Goal: Information Seeking & Learning: Check status

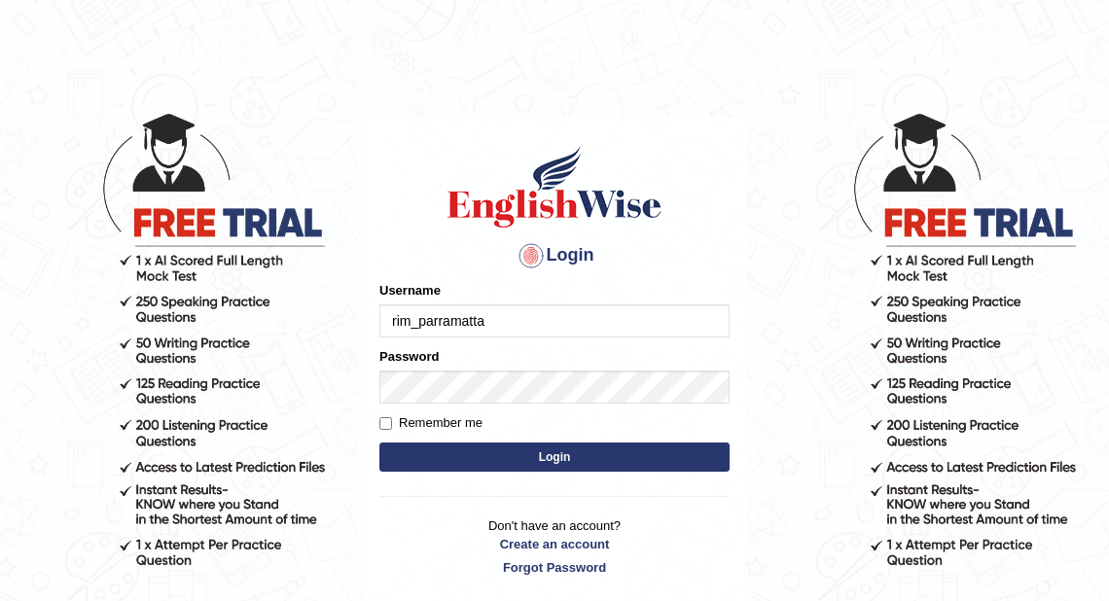
type input "rim_parramatta"
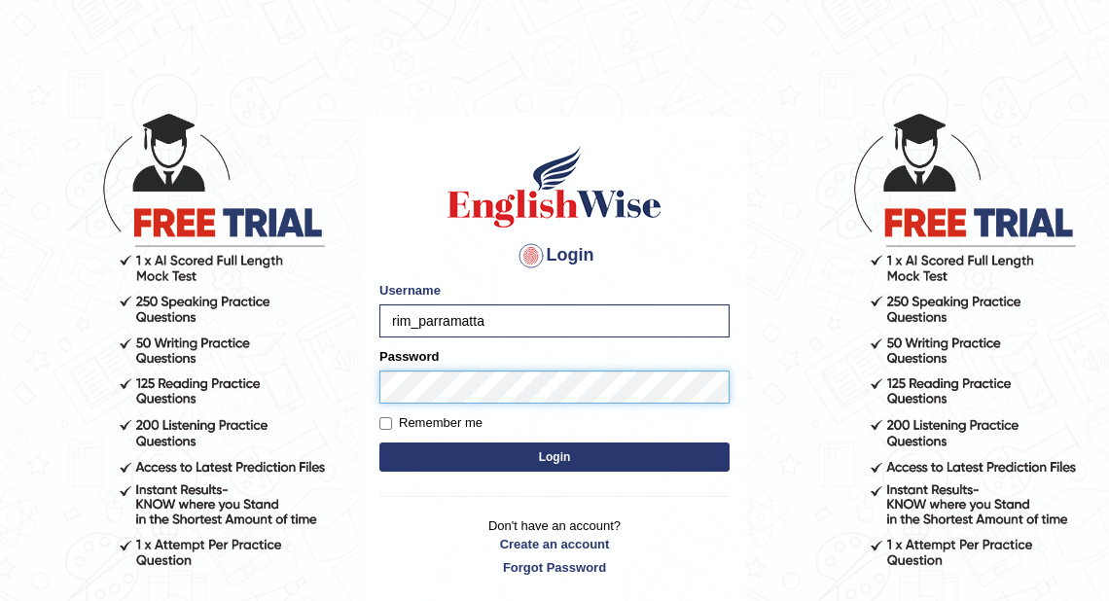
click at [379, 443] on button "Login" at bounding box center [554, 457] width 350 height 29
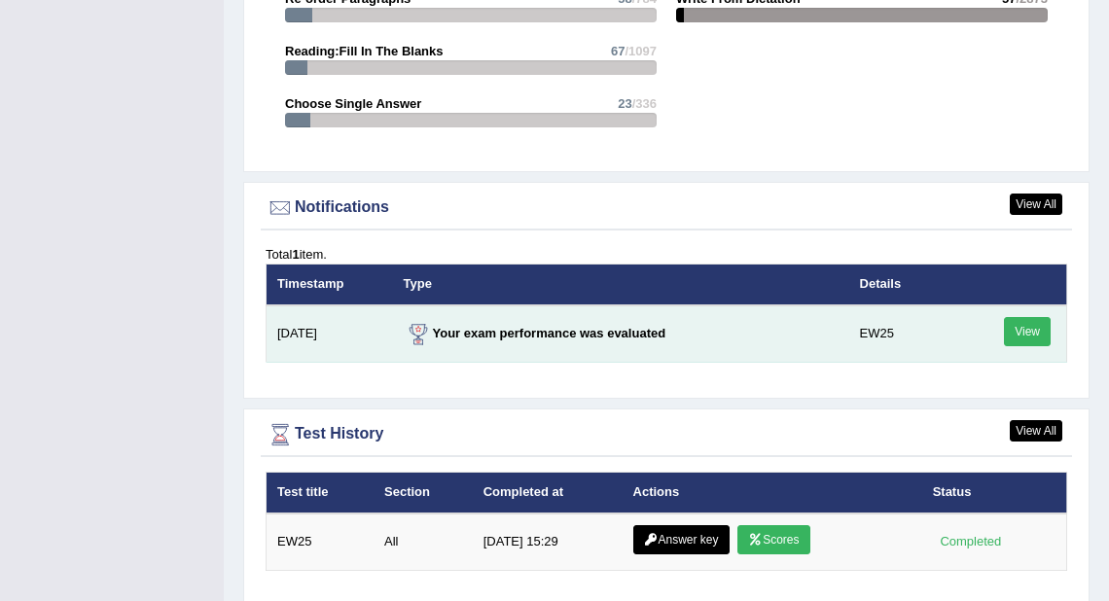
scroll to position [2412, 0]
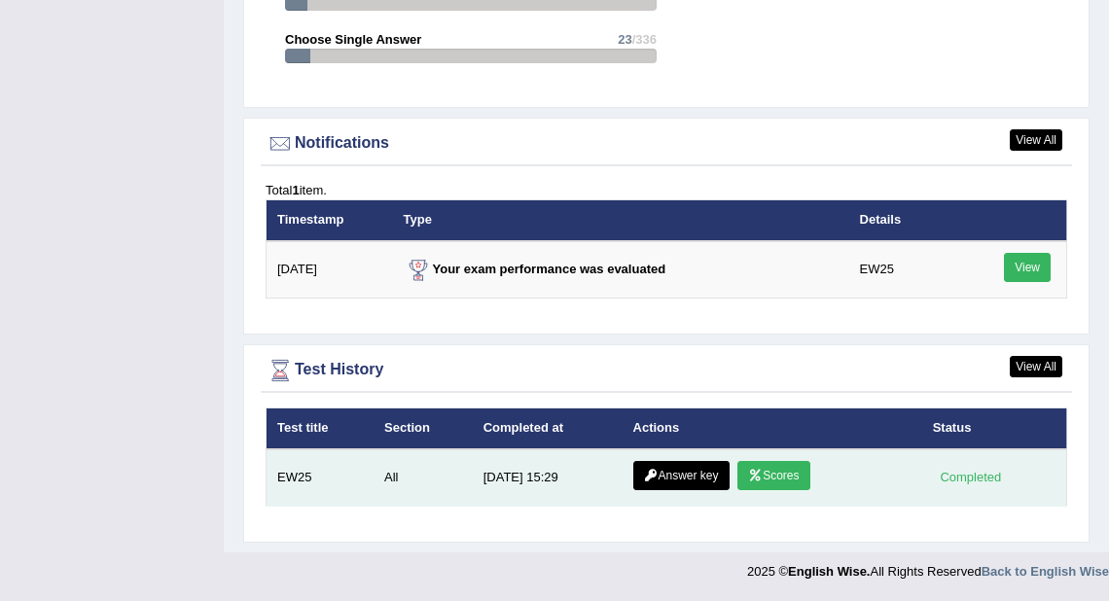
click at [759, 475] on icon at bounding box center [755, 476] width 15 height 12
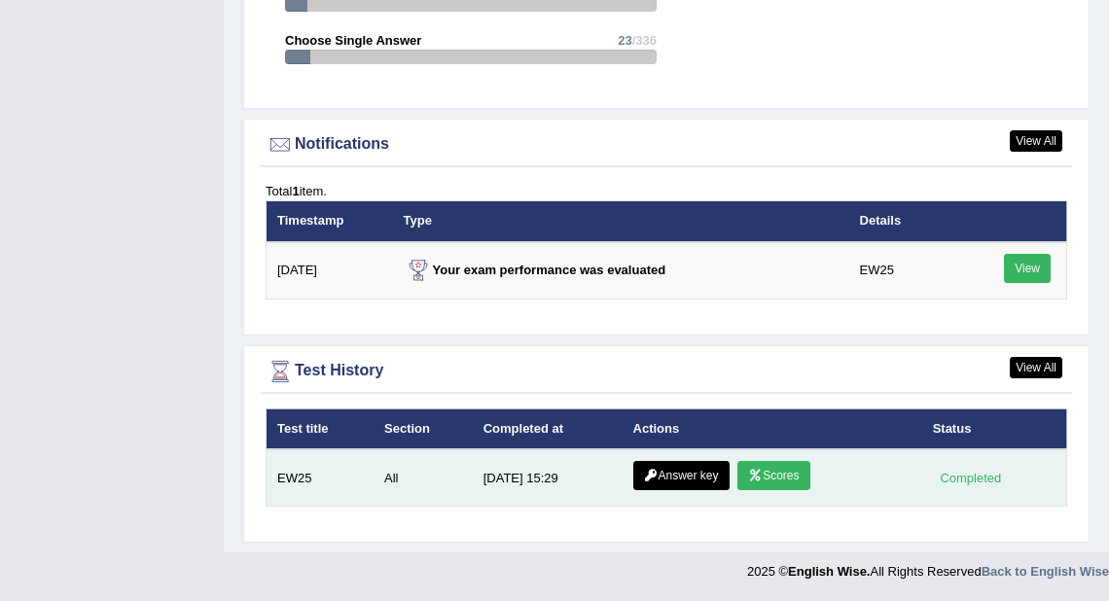
click at [650, 394] on div "View All Test History" at bounding box center [666, 375] width 811 height 38
click at [683, 475] on link "Answer key" at bounding box center [681, 475] width 96 height 29
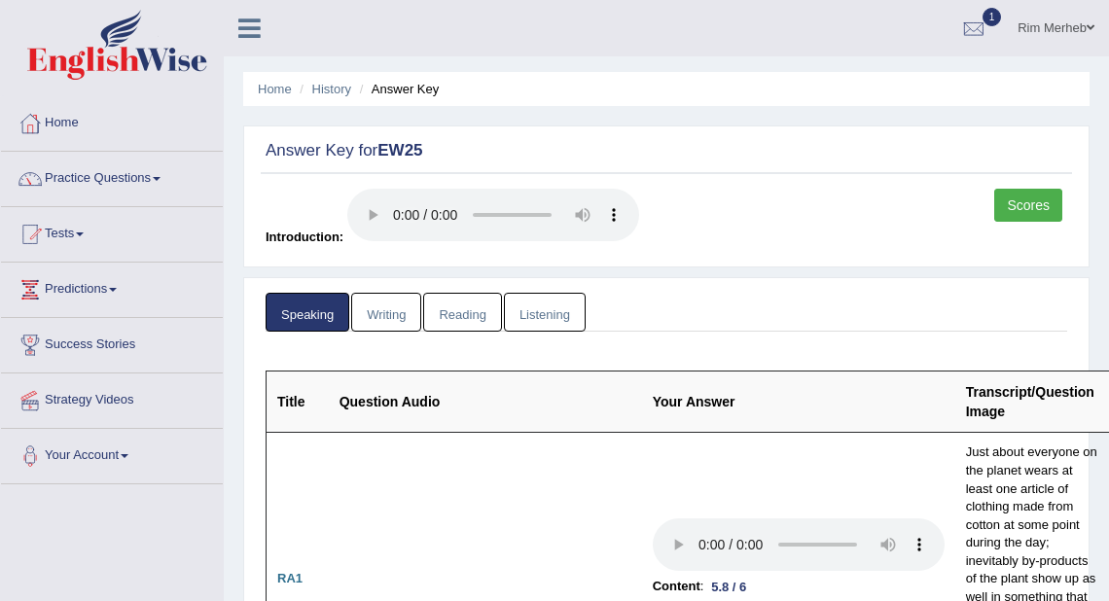
click at [392, 320] on link "Writing" at bounding box center [386, 313] width 70 height 40
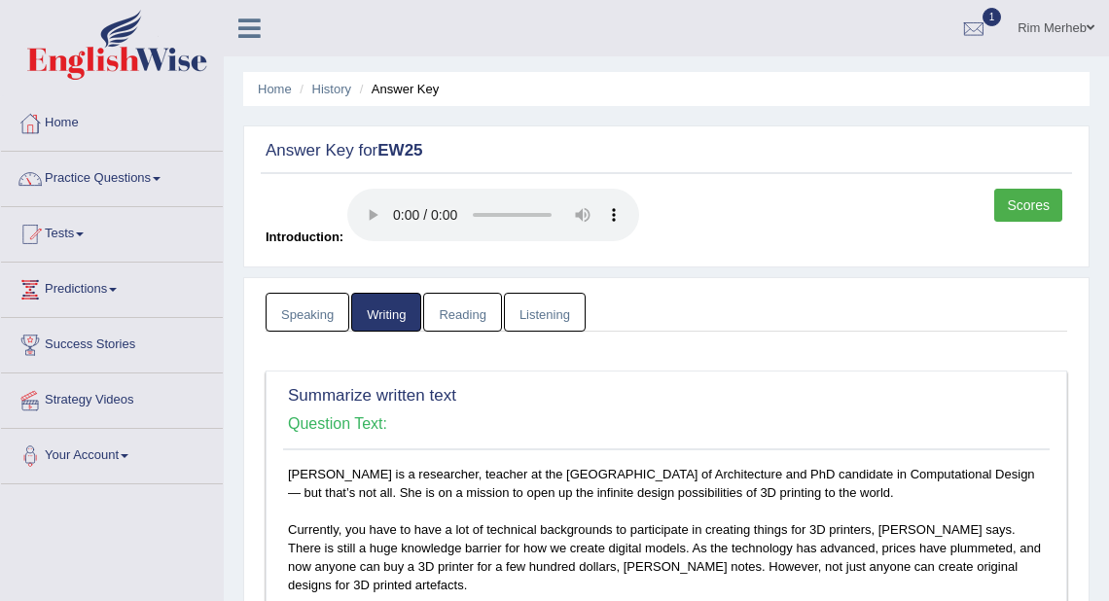
click at [463, 320] on link "Reading" at bounding box center [462, 313] width 78 height 40
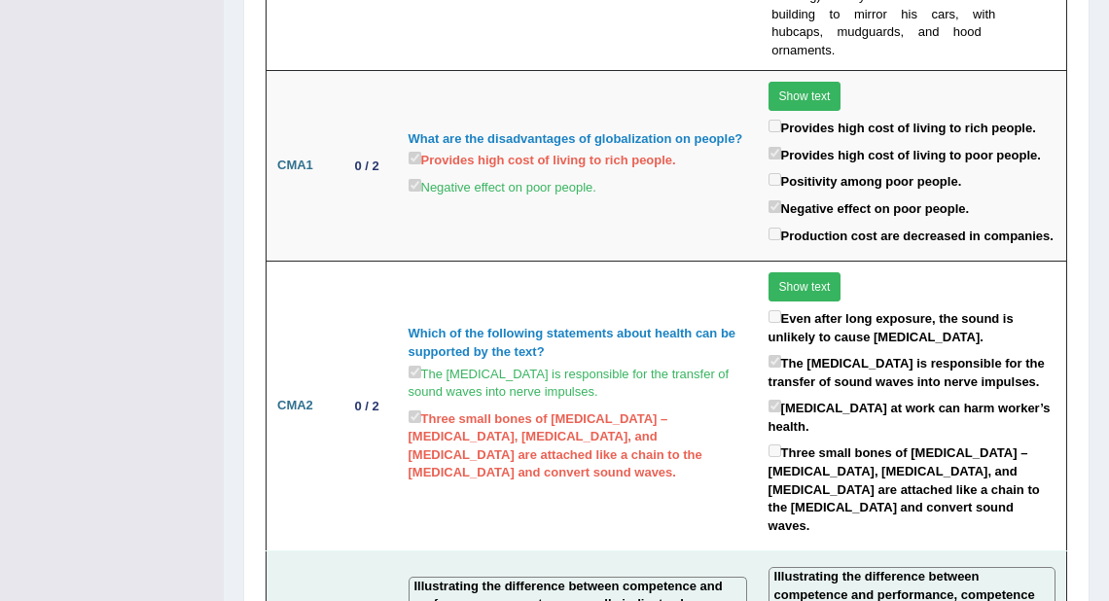
scroll to position [4046, 0]
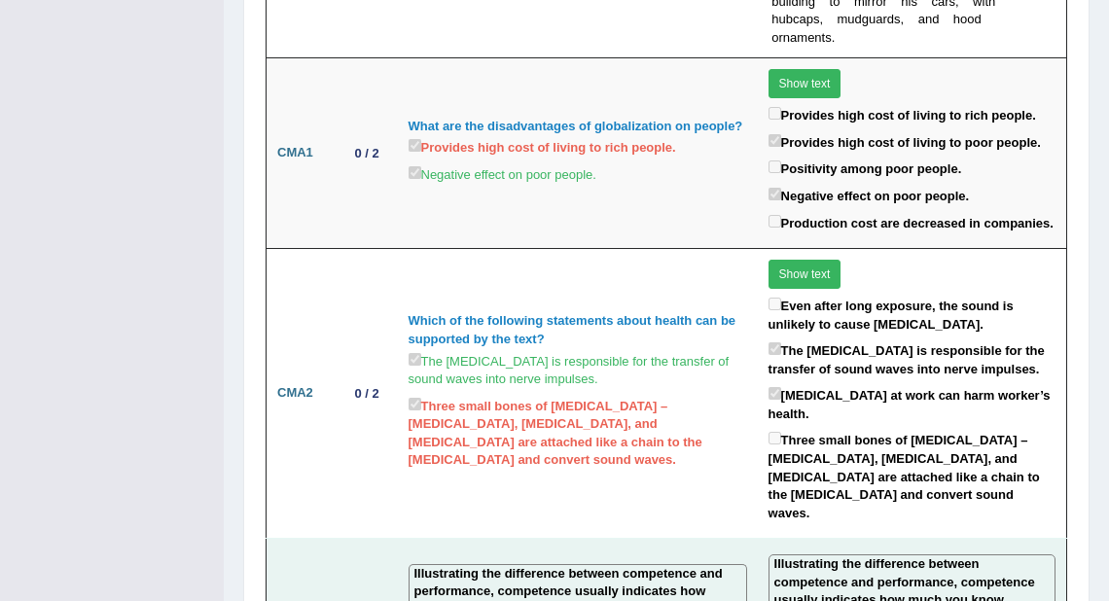
drag, startPoint x: 571, startPoint y: 334, endPoint x: 568, endPoint y: 323, distance: 11.1
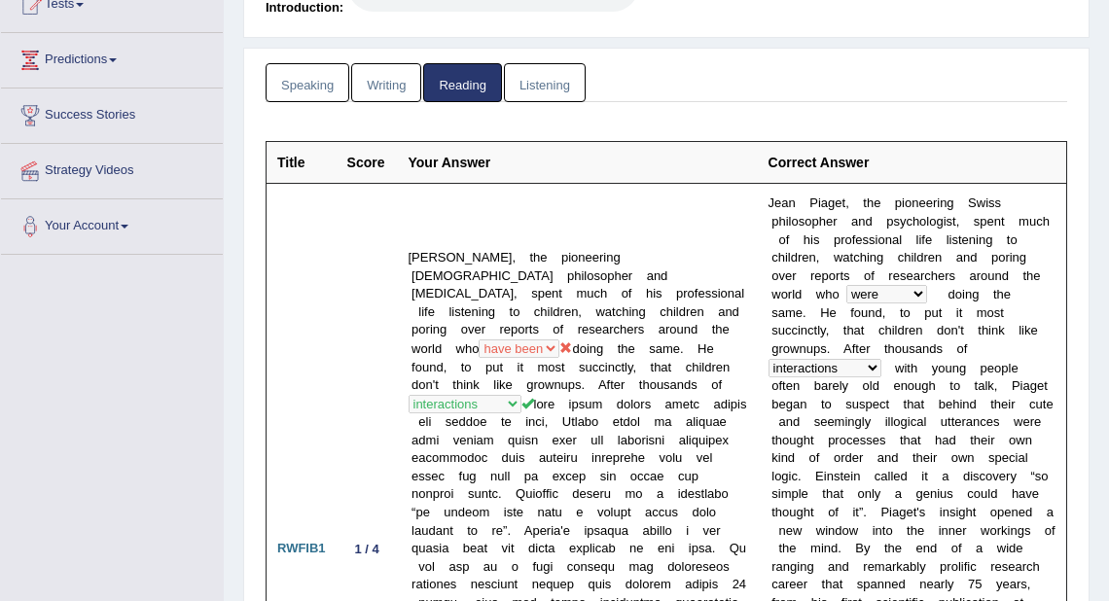
scroll to position [54, 0]
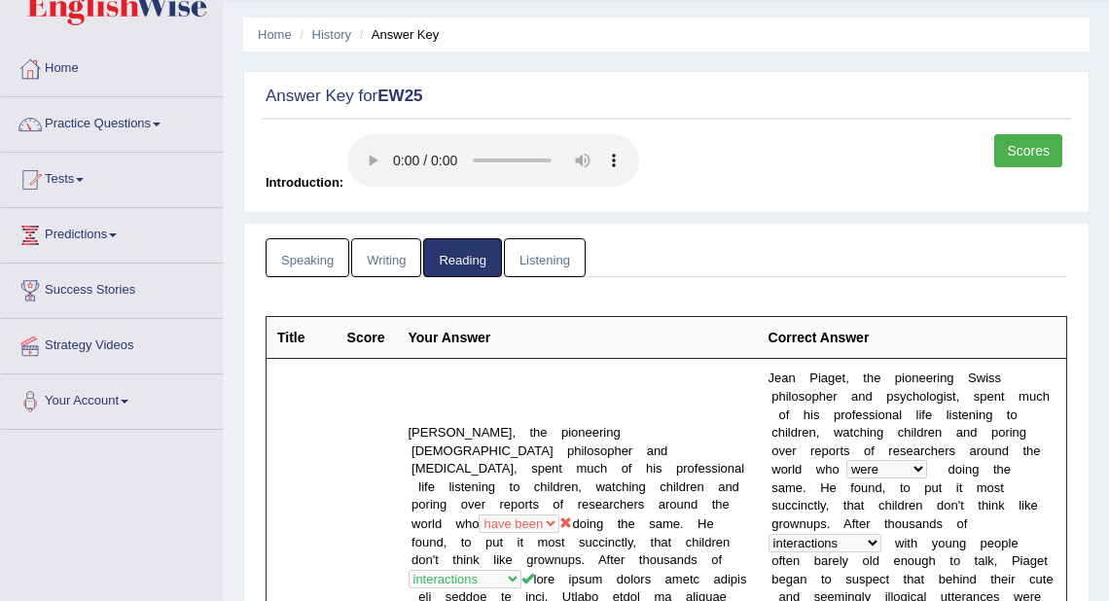
click at [532, 250] on link "Listening" at bounding box center [545, 258] width 82 height 40
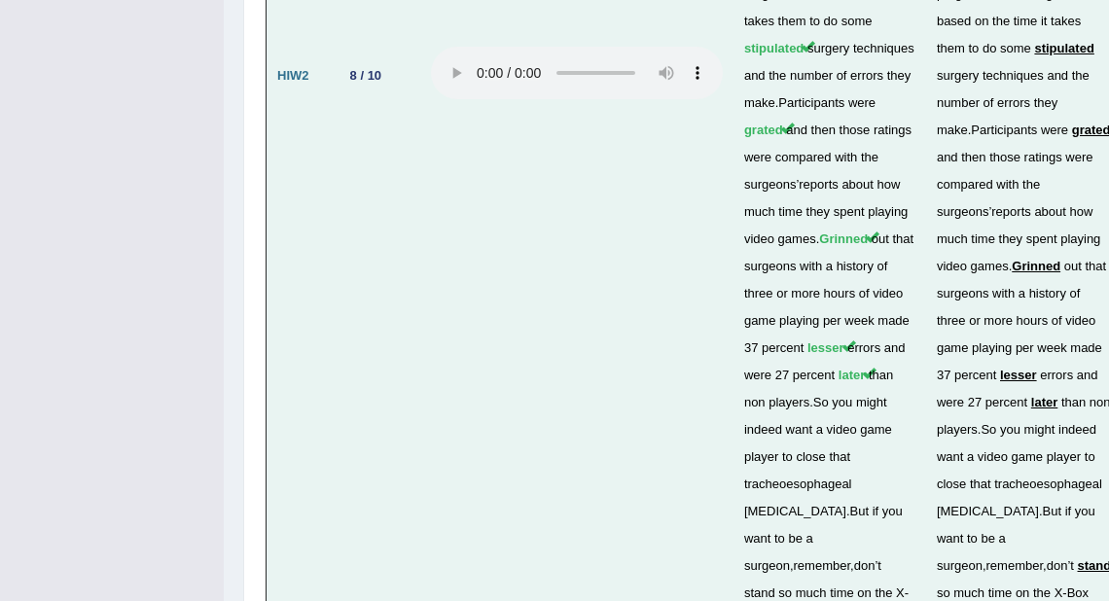
scroll to position [6884, 0]
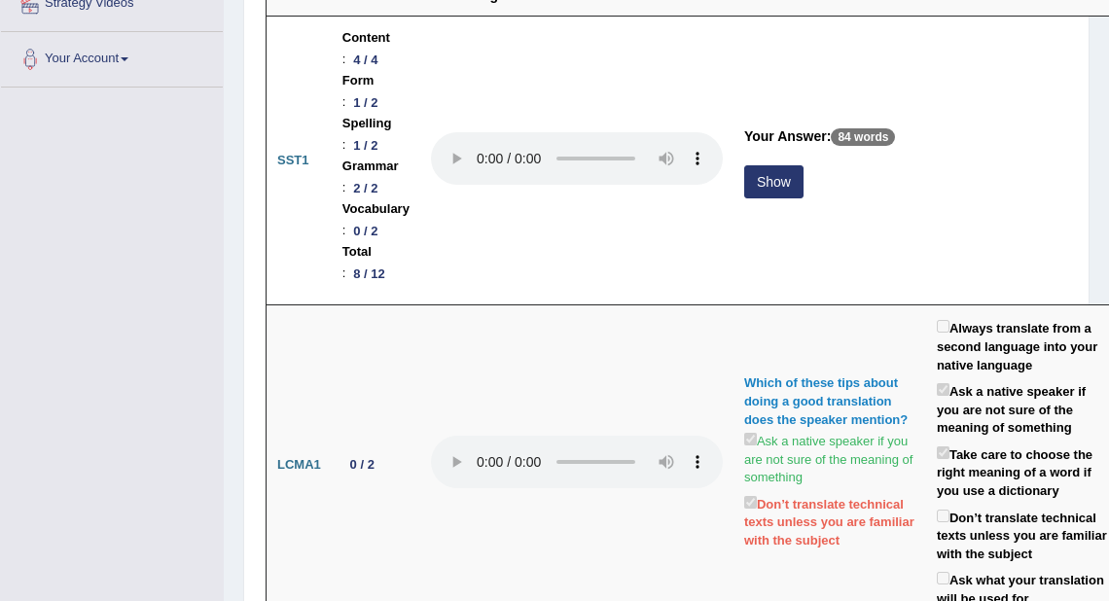
scroll to position [0, 0]
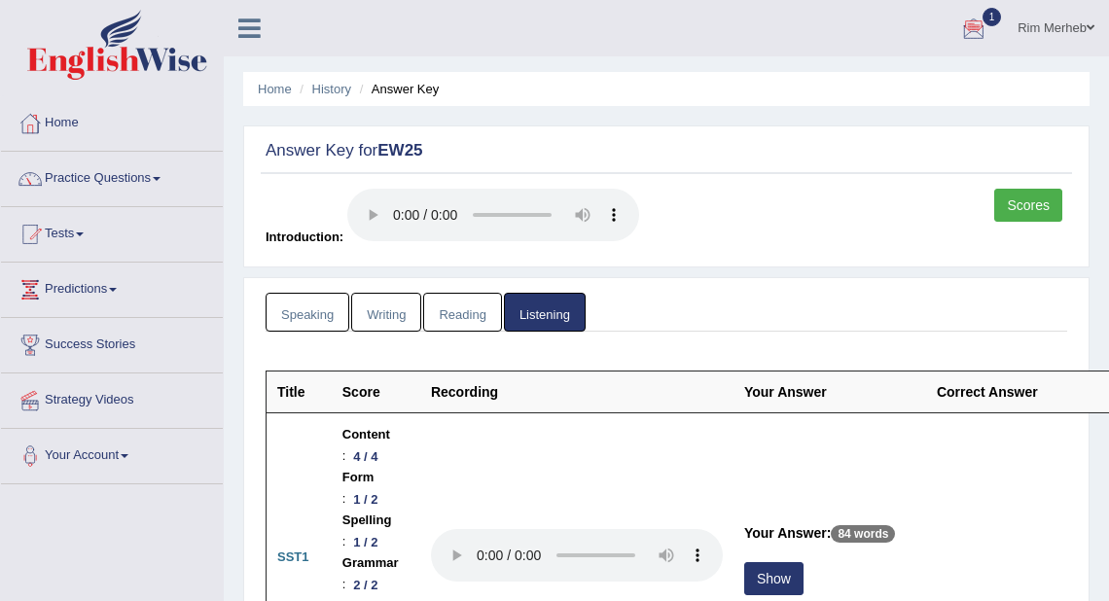
drag, startPoint x: 84, startPoint y: 0, endPoint x: 1043, endPoint y: 197, distance: 979.2
click at [1046, 197] on link "Scores" at bounding box center [1028, 205] width 68 height 33
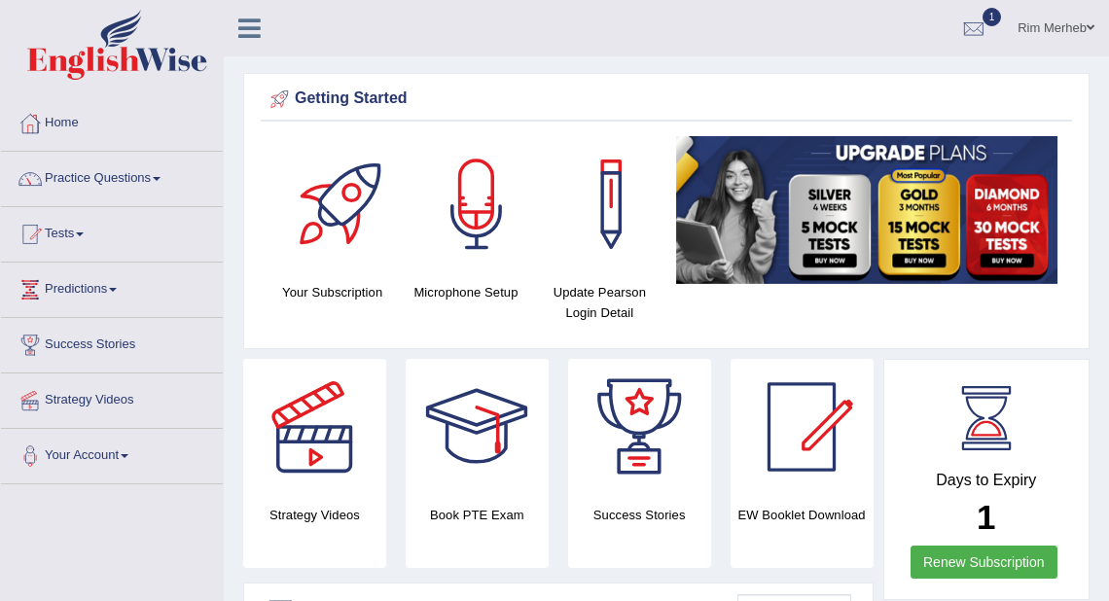
click at [1078, 18] on link "Rim Merheb" at bounding box center [1056, 25] width 106 height 51
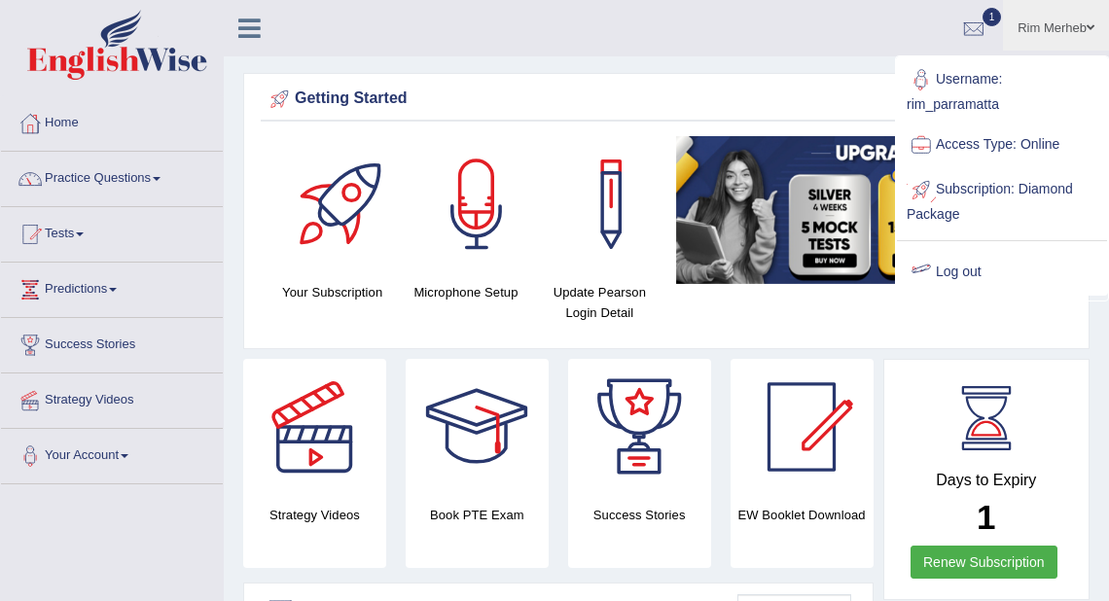
click at [981, 265] on link "Log out" at bounding box center [1002, 272] width 210 height 45
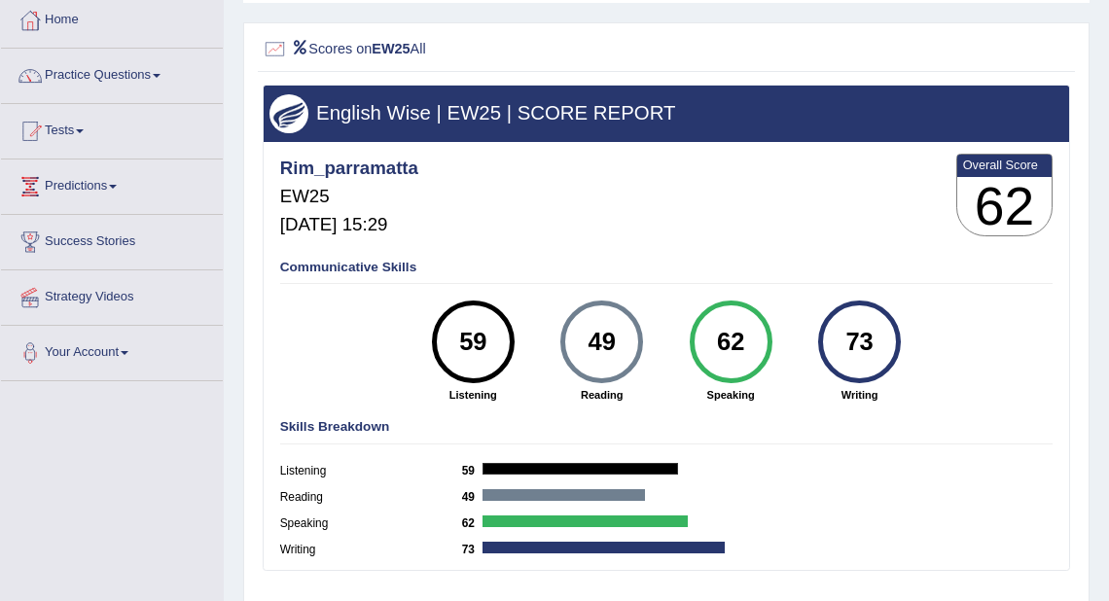
scroll to position [78, 0]
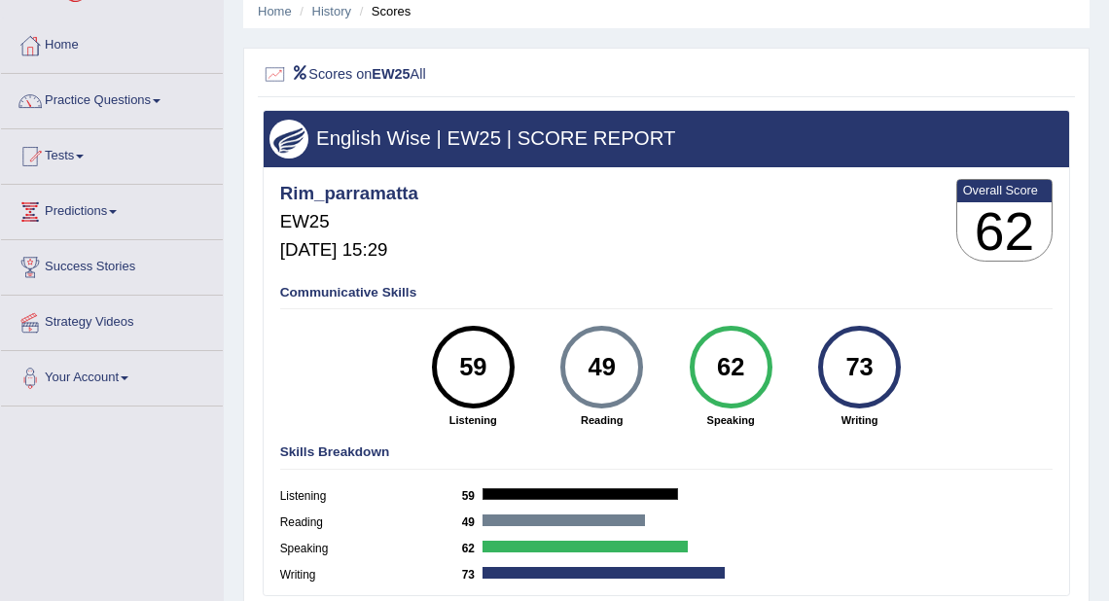
click at [51, 36] on link "Home" at bounding box center [112, 42] width 222 height 49
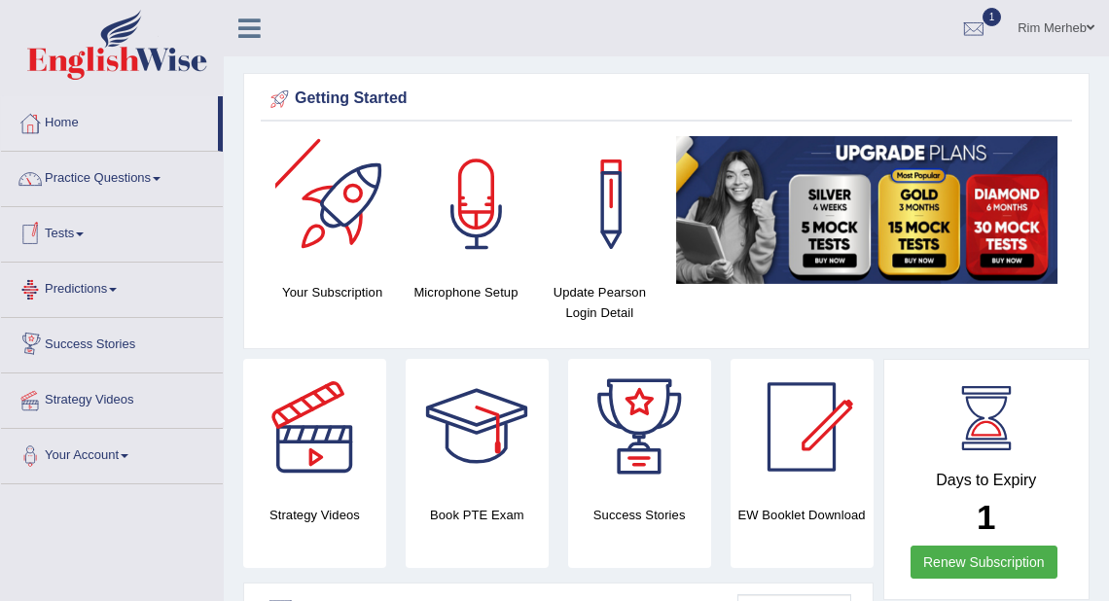
click at [1079, 29] on link "Rim Merheb" at bounding box center [1056, 25] width 106 height 51
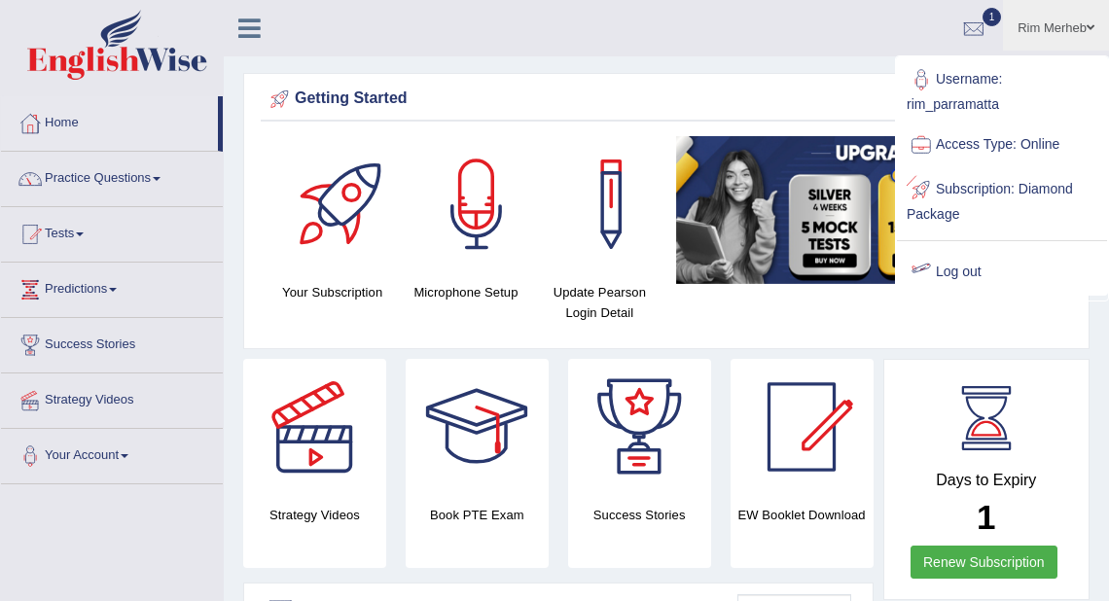
click at [969, 258] on link "Log out" at bounding box center [1002, 272] width 210 height 45
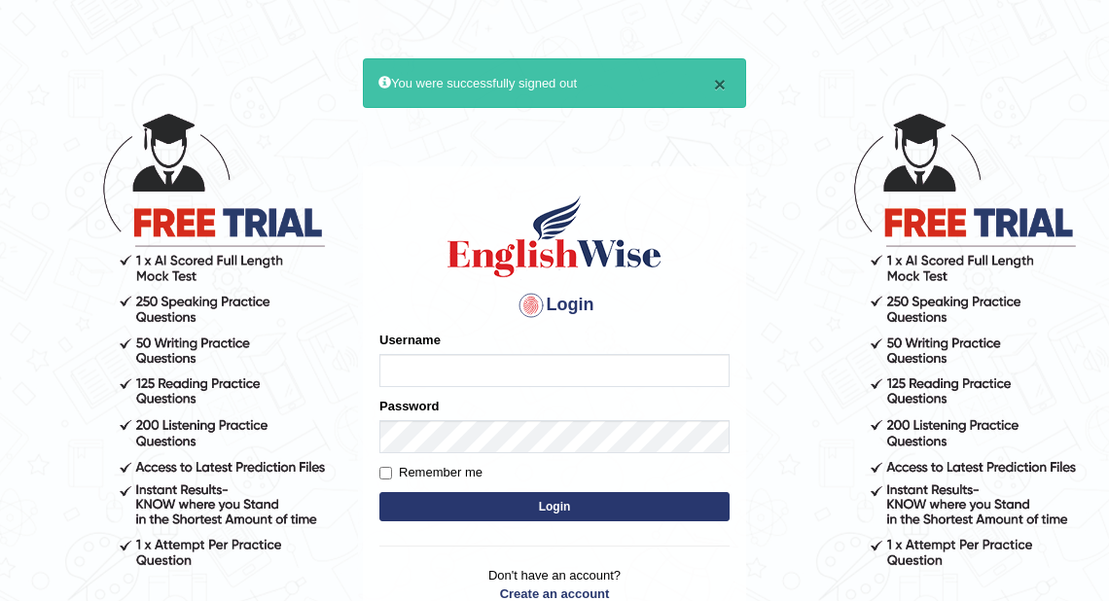
click at [724, 78] on button "×" at bounding box center [720, 84] width 12 height 20
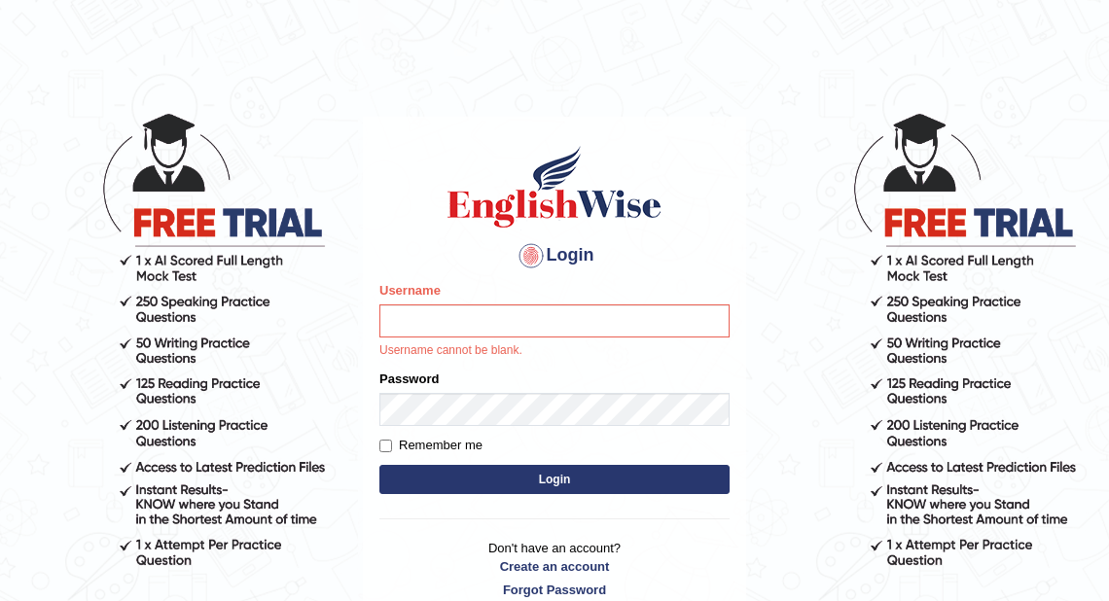
drag, startPoint x: 790, startPoint y: 43, endPoint x: 874, endPoint y: 2, distance: 94.0
click at [828, 19] on html "Login Please fix the following errors: Username Username cannot be blank. Passw…" at bounding box center [554, 300] width 1109 height 601
